Goal: Task Accomplishment & Management: Use online tool/utility

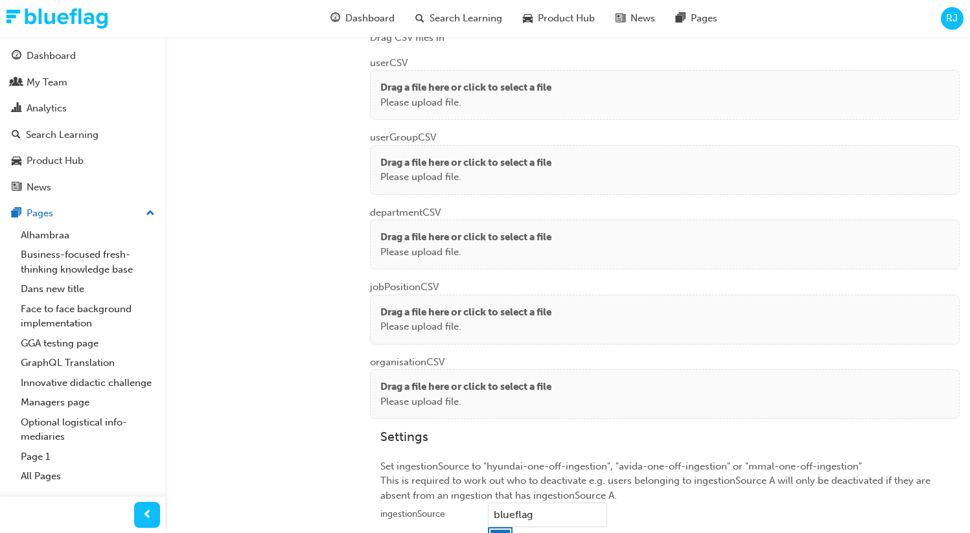
scroll to position [1019, 0]
click at [463, 99] on p "Please upload file." at bounding box center [465, 104] width 171 height 15
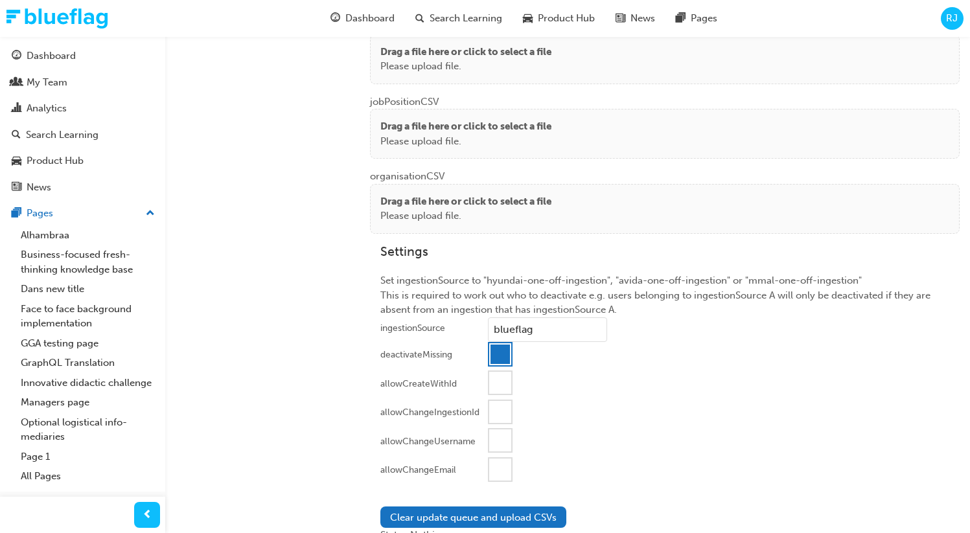
scroll to position [1267, 0]
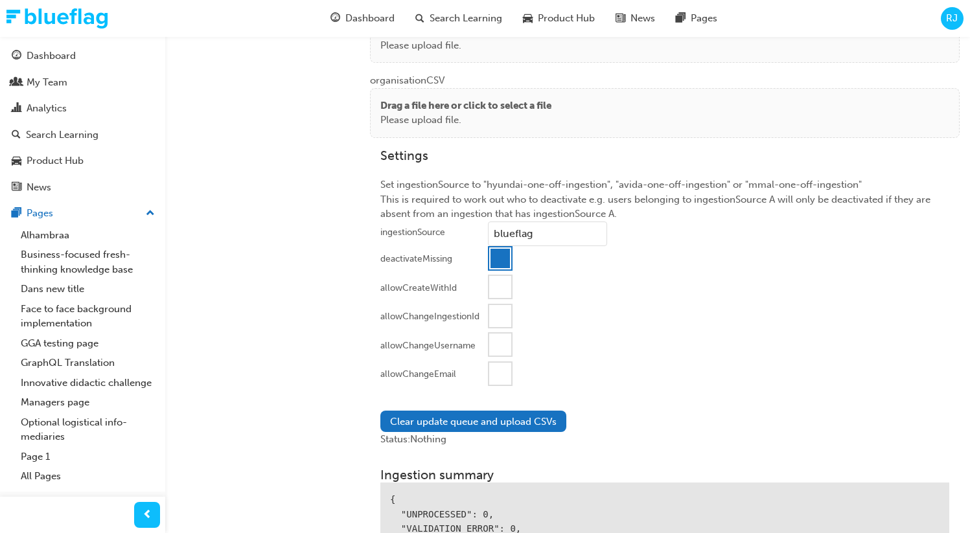
click at [495, 252] on div at bounding box center [499, 258] width 19 height 19
drag, startPoint x: 492, startPoint y: 372, endPoint x: 454, endPoint y: 418, distance: 59.4
click at [491, 374] on div at bounding box center [500, 374] width 22 height 22
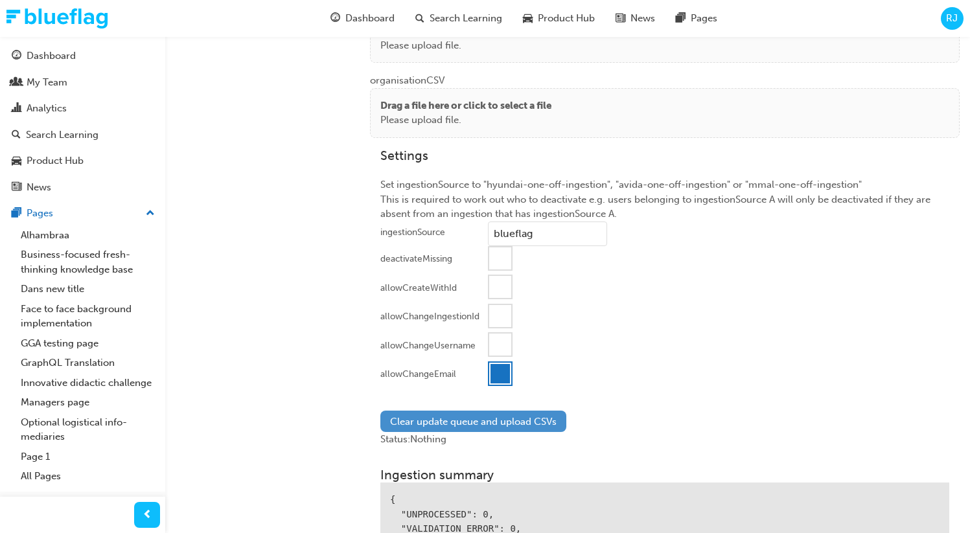
click at [442, 420] on button "Clear update queue and upload CSVs" at bounding box center [473, 421] width 186 height 21
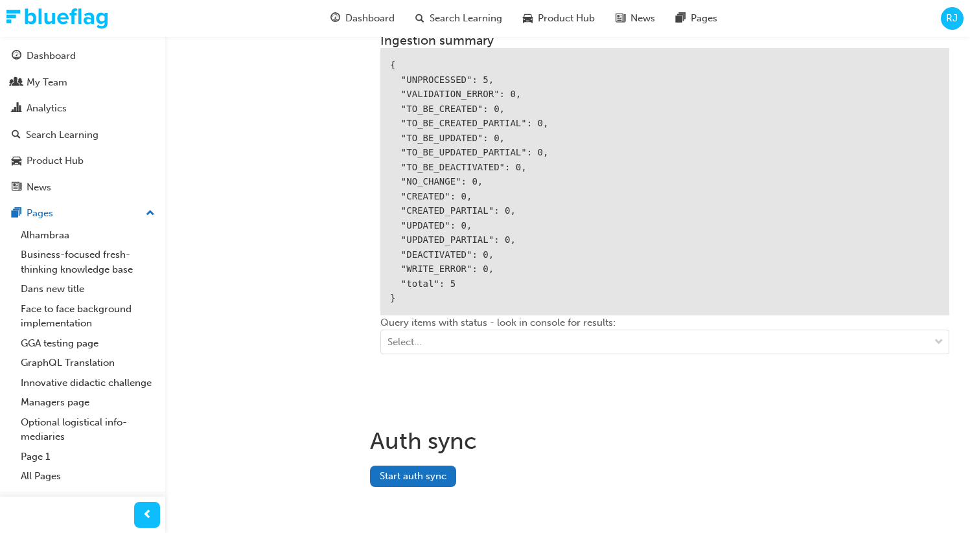
scroll to position [1734, 0]
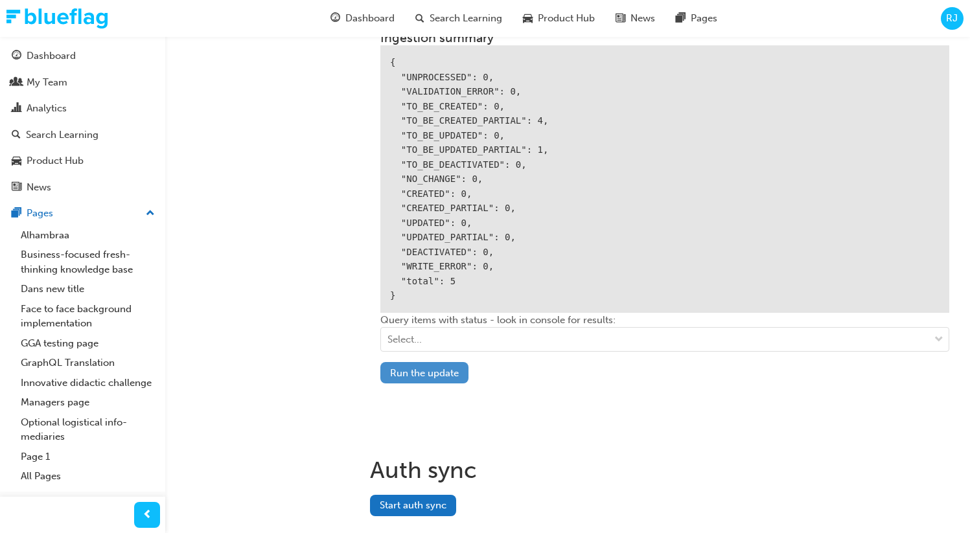
click at [422, 371] on button "Run the update" at bounding box center [424, 372] width 88 height 21
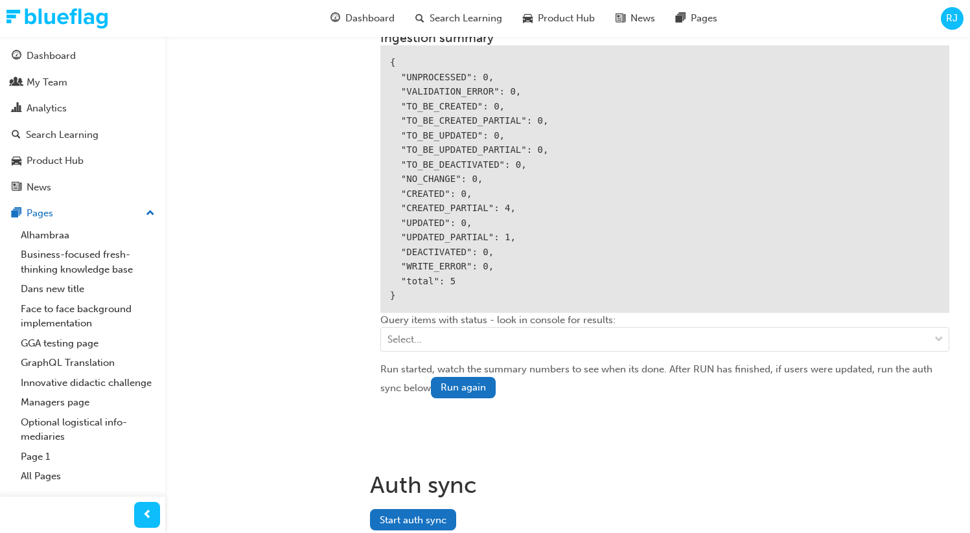
scroll to position [1780, 0]
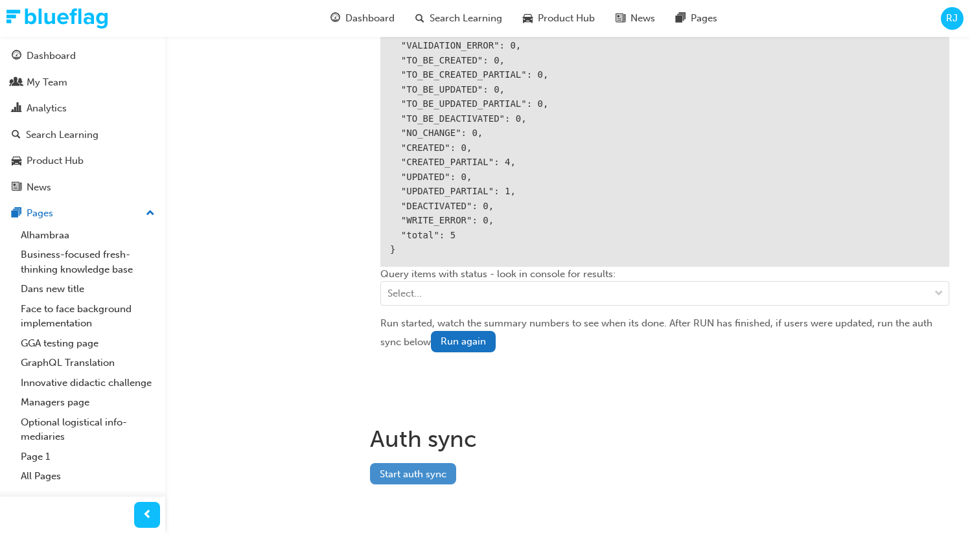
click at [433, 475] on button "Start auth sync" at bounding box center [413, 473] width 86 height 21
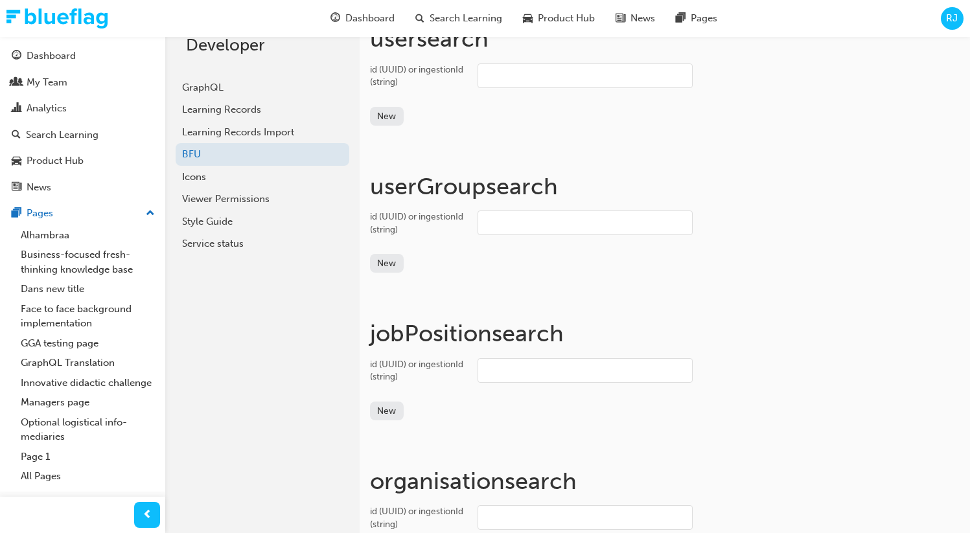
scroll to position [0, 0]
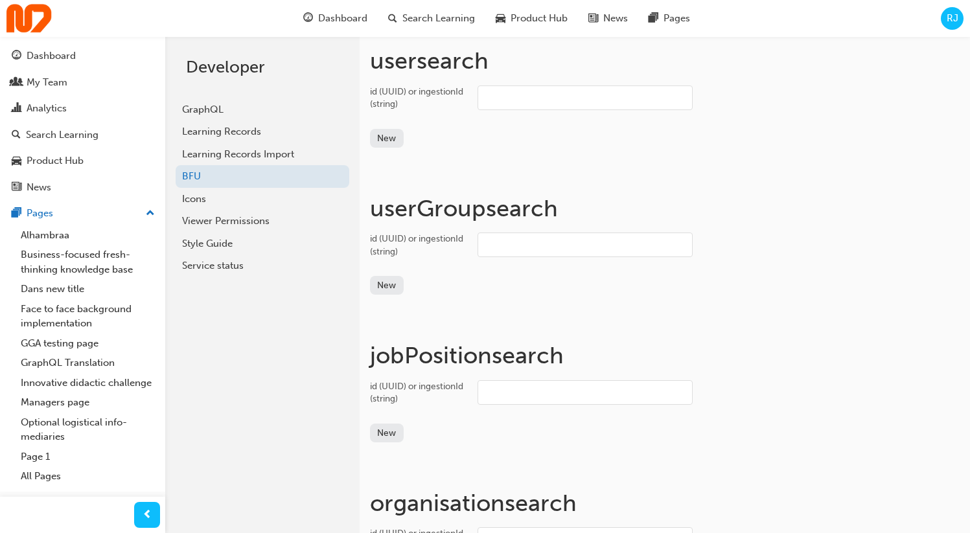
click at [506, 93] on input "id (UUID) or ingestionId (string)" at bounding box center [584, 97] width 215 height 25
paste input "bf.[PERSON_NAME].jabardo+test"
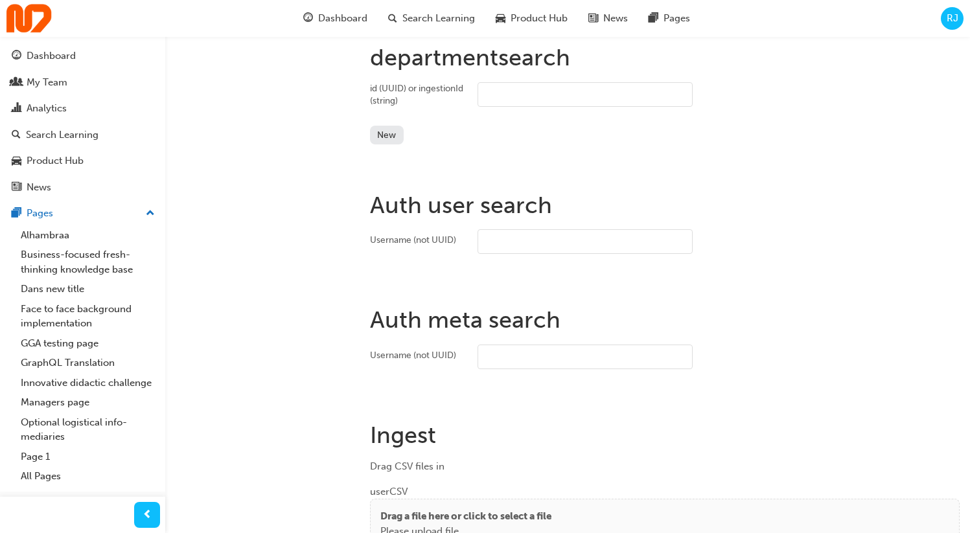
scroll to position [914, 0]
type input "bf.[PERSON_NAME].jabardo+test"
click at [506, 236] on input "Username (not UUID)" at bounding box center [584, 240] width 215 height 25
paste input "bf.[PERSON_NAME].jabardo+test"
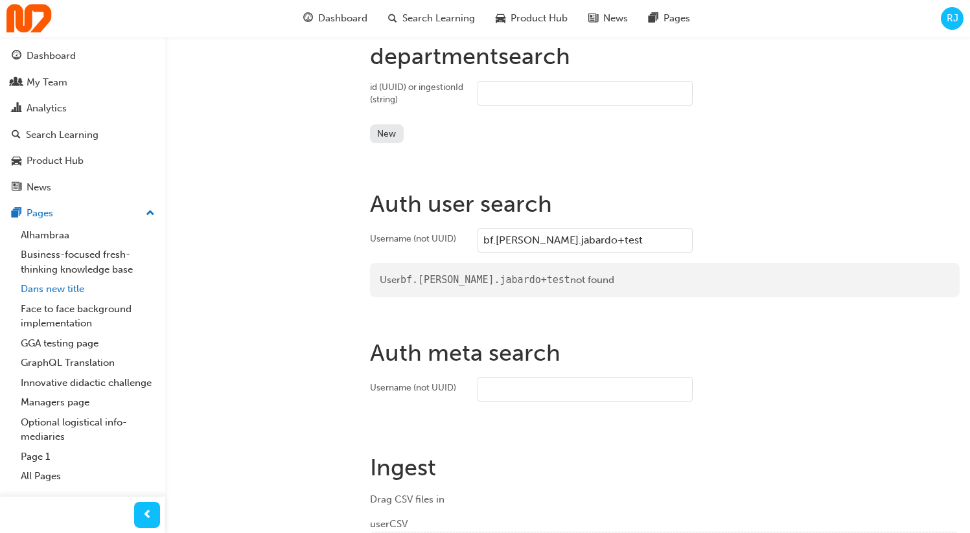
type input "bf.[PERSON_NAME].jabardo+test"
